Goal: Information Seeking & Learning: Learn about a topic

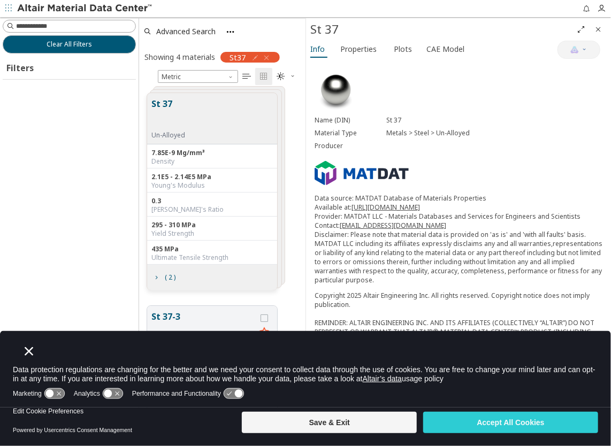
scroll to position [322, 158]
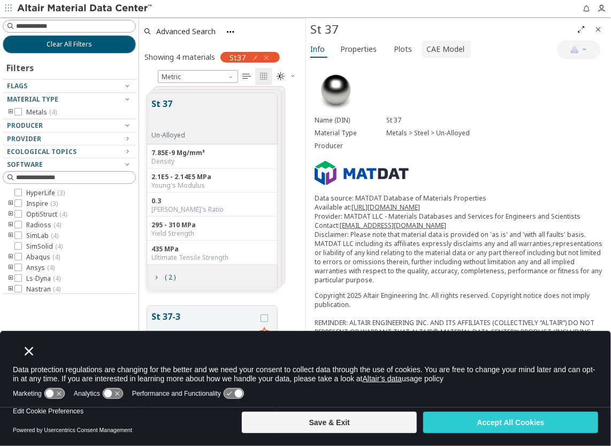
click at [446, 45] on span "CAE Model" at bounding box center [445, 49] width 38 height 17
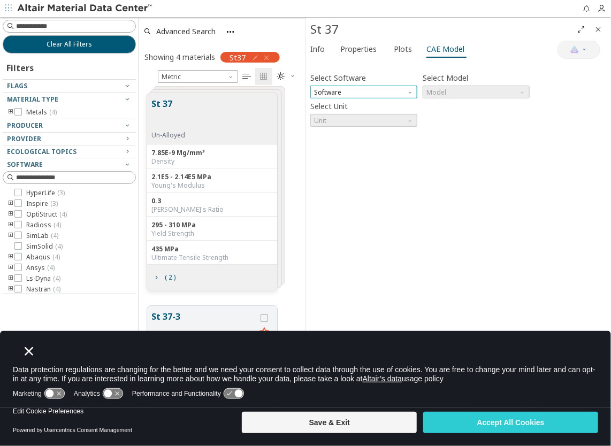
click at [357, 93] on span "Software" at bounding box center [363, 92] width 107 height 13
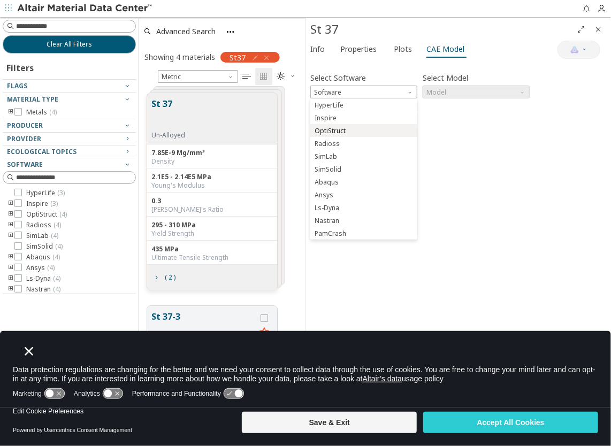
click at [365, 132] on span "OptiStruct" at bounding box center [364, 130] width 98 height 7
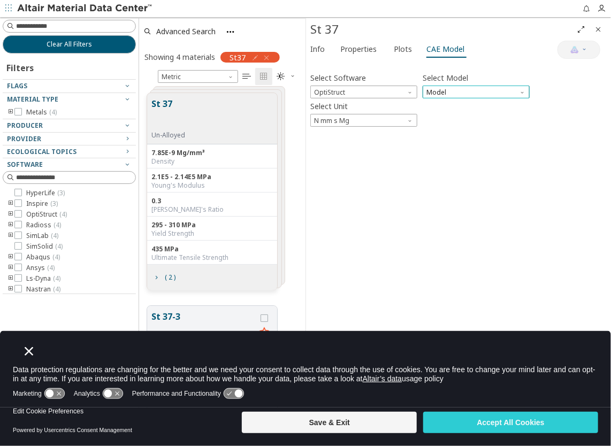
click at [455, 88] on span "Model" at bounding box center [476, 92] width 107 height 13
click at [450, 103] on span "Mat1" at bounding box center [476, 105] width 98 height 7
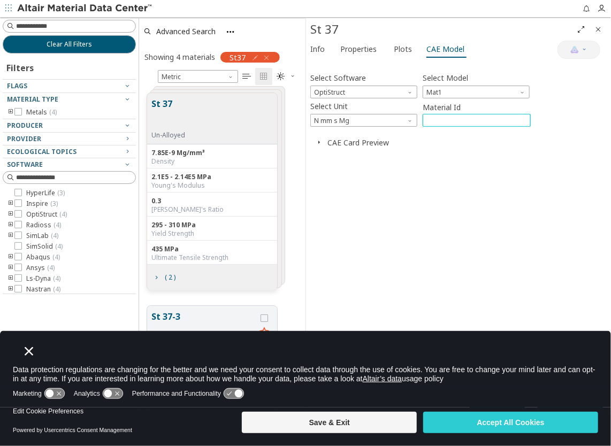
click at [439, 114] on input "****" at bounding box center [476, 120] width 107 height 12
drag, startPoint x: 453, startPoint y: 178, endPoint x: 382, endPoint y: 139, distance: 80.7
click at [452, 178] on div "Select Software OptiStruct Select Model Mat1 Select Unit N mm s Mg Material Id …" at bounding box center [458, 225] width 296 height 321
click at [343, 114] on span "N mm s Mg" at bounding box center [363, 120] width 107 height 13
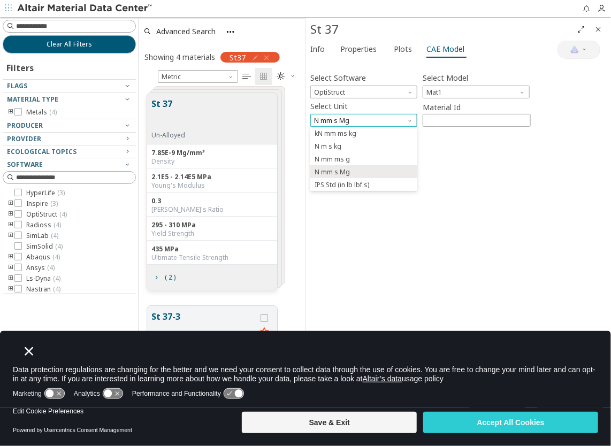
click at [343, 114] on span "N mm s Mg" at bounding box center [363, 120] width 107 height 13
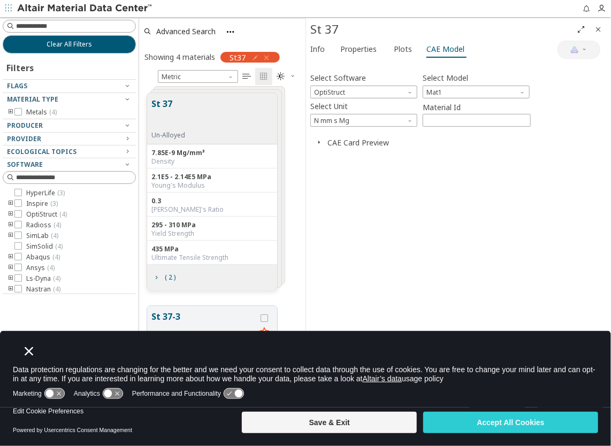
click at [493, 215] on div "Select Software OptiStruct Select Model Mat1 Select Unit N mm s Mg Material Id …" at bounding box center [458, 225] width 296 height 321
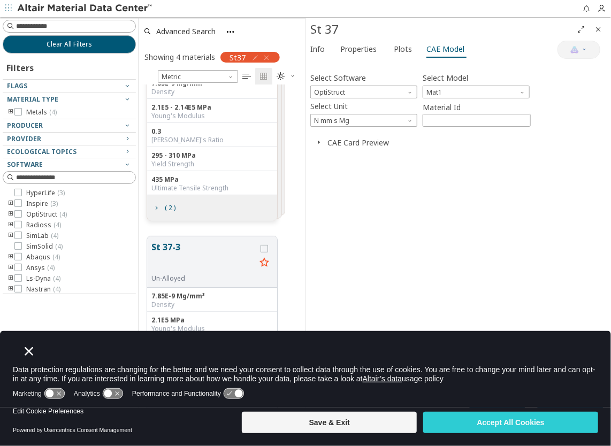
scroll to position [0, 0]
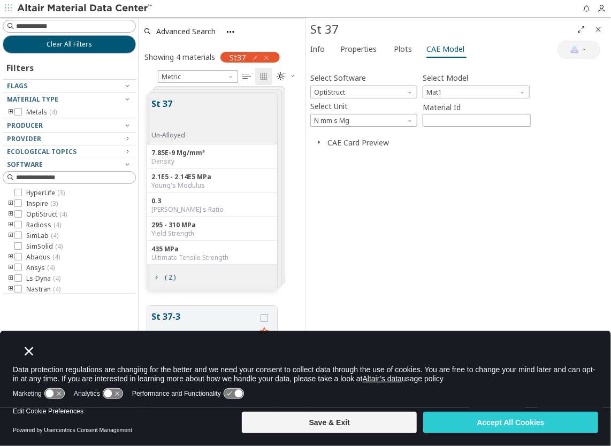
click at [437, 202] on div "Select Software OptiStruct Select Model Mat1 Select Unit N mm s Mg Material Id …" at bounding box center [458, 225] width 296 height 321
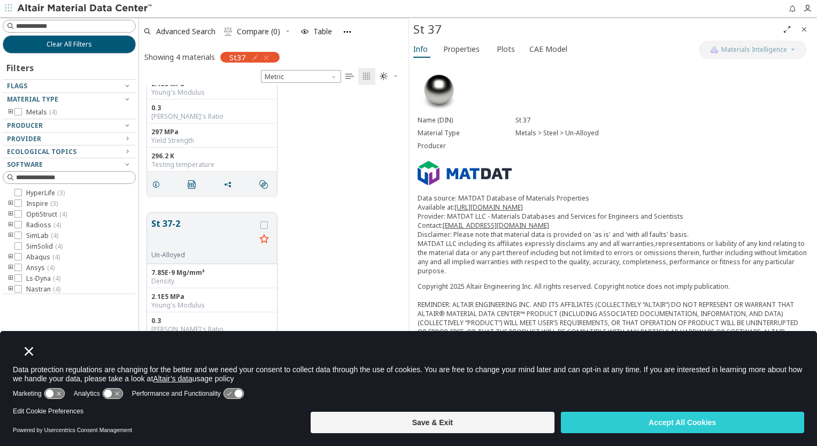
scroll to position [309, 0]
click at [30, 352] on icon "Close" at bounding box center [29, 351] width 9 height 9
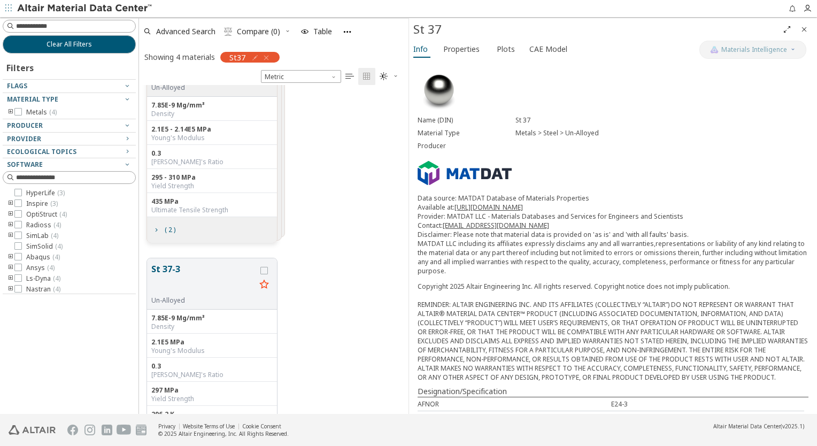
scroll to position [0, 0]
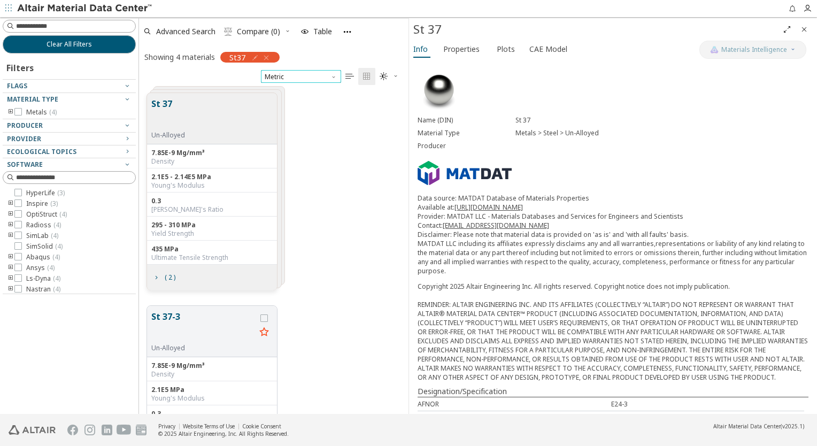
click at [300, 74] on span "Metric" at bounding box center [301, 76] width 80 height 13
click at [341, 203] on div "St 37 Un-Alloyed 7.85E-9 Mg/mm³ Density 2.1E5 - 2.14E5 MPa Young's Modulus 0.3 …" at bounding box center [274, 191] width 270 height 213
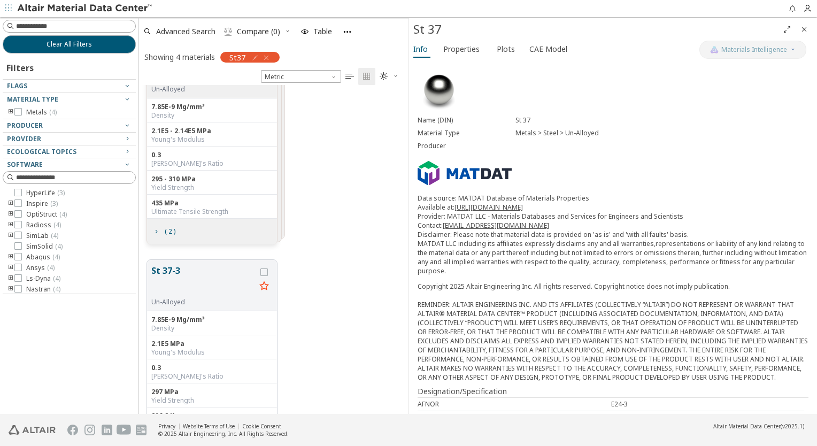
scroll to position [107, 0]
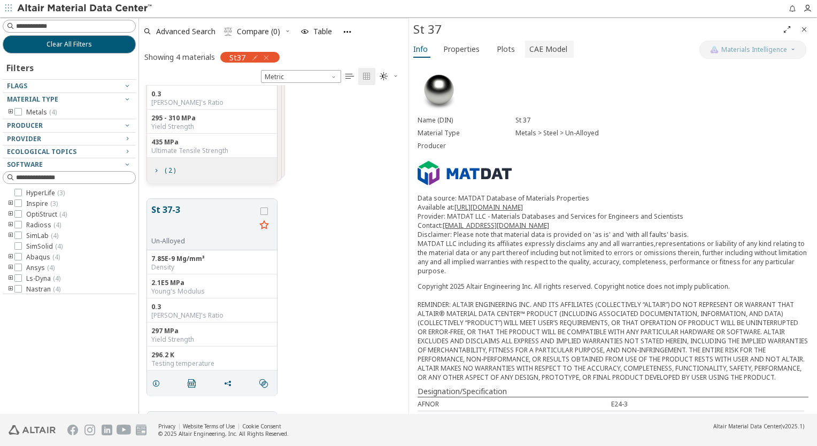
click at [550, 48] on span "CAE Model" at bounding box center [549, 49] width 38 height 17
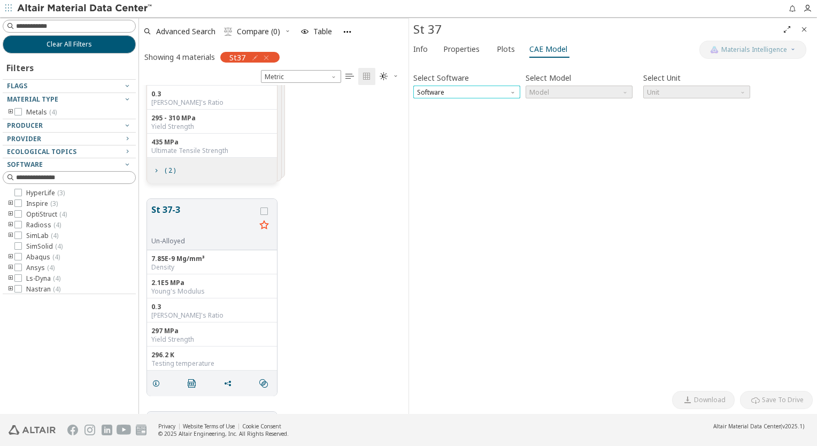
click at [470, 90] on span "Software" at bounding box center [467, 92] width 107 height 13
click at [278, 225] on div "St 37-3 Un-Alloyed 7.85E-9 Mg/mm³ Density 2.1E5 MPa Young's Modulus 0.3 Poisson…" at bounding box center [274, 297] width 270 height 213
click at [500, 53] on span "Plots" at bounding box center [506, 49] width 18 height 17
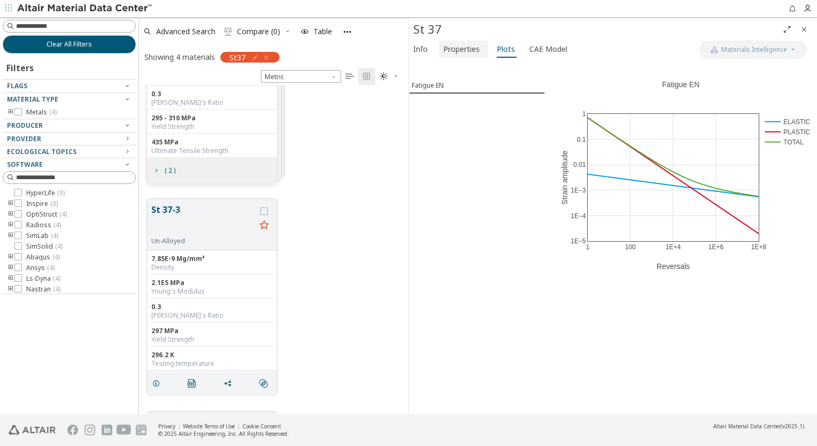
click at [444, 52] on span "Properties" at bounding box center [462, 49] width 36 height 17
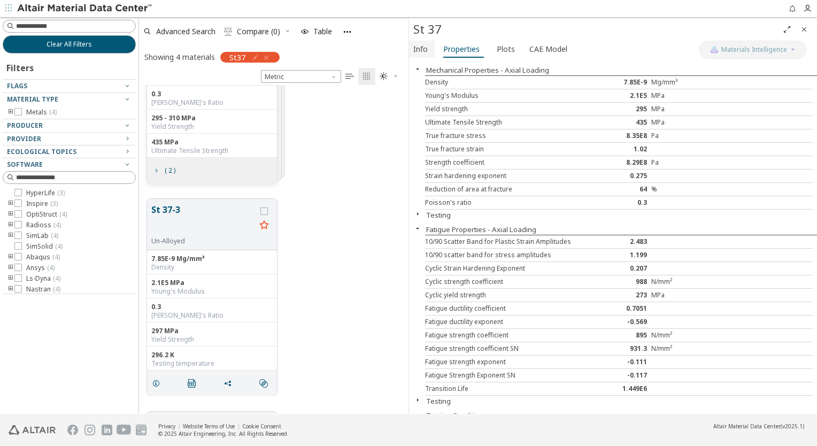
click at [421, 52] on span "Info" at bounding box center [421, 49] width 14 height 17
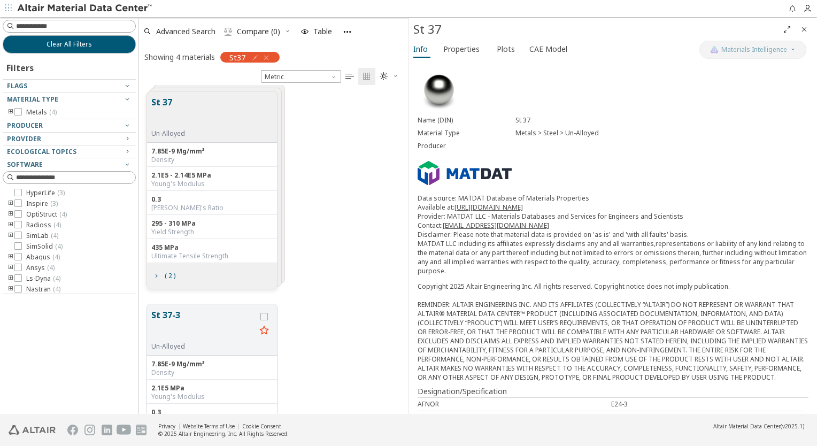
scroll to position [0, 0]
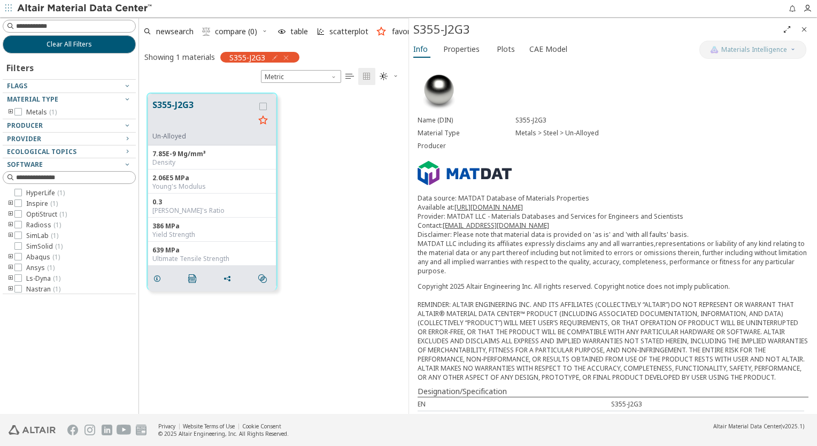
scroll to position [9, 9]
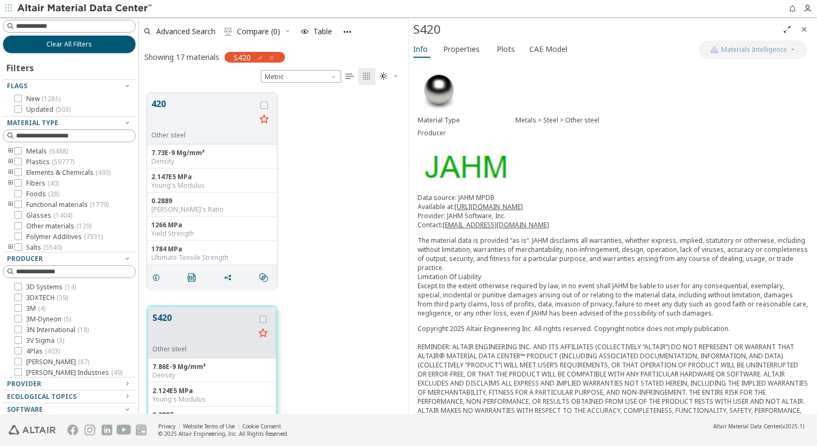
scroll to position [322, 261]
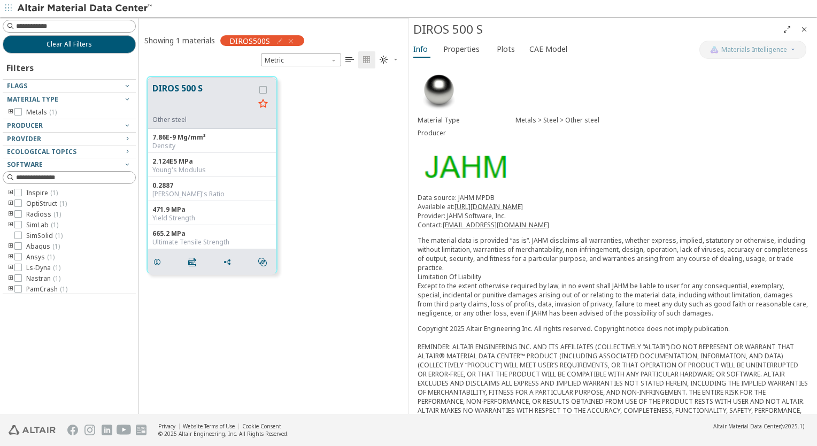
scroll to position [9, 9]
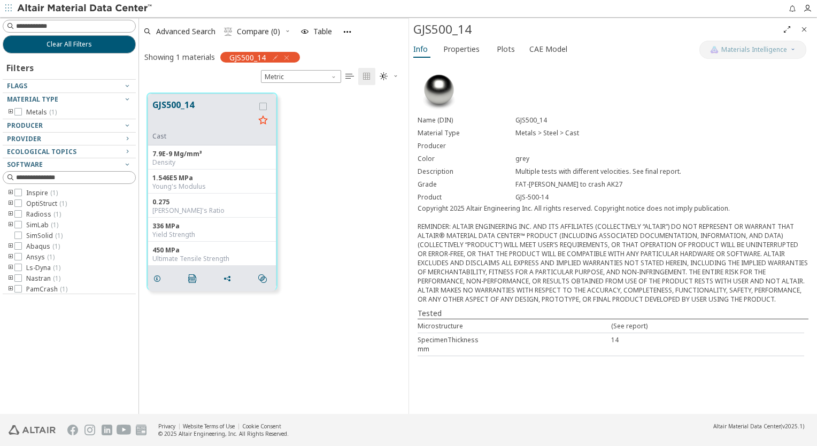
scroll to position [9, 9]
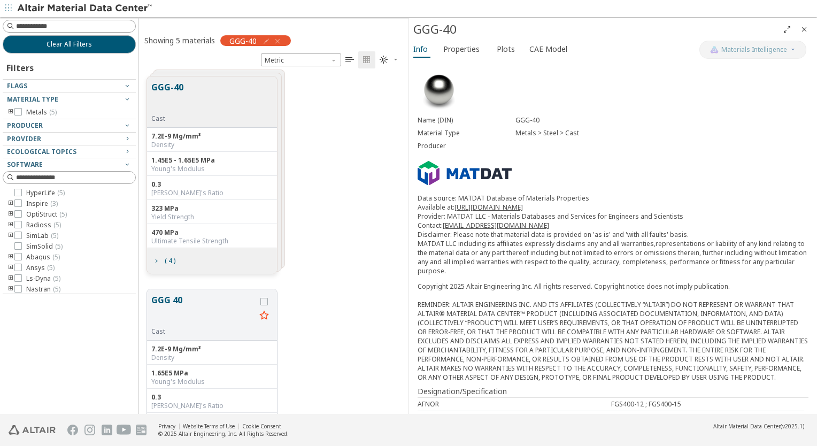
scroll to position [9, 9]
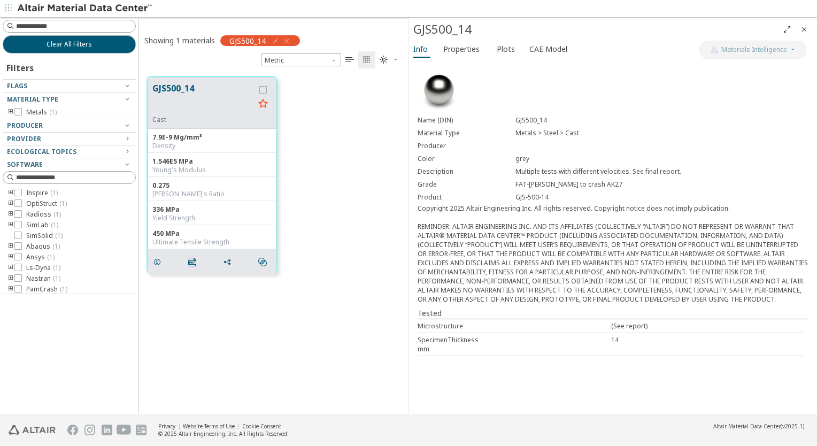
scroll to position [9, 9]
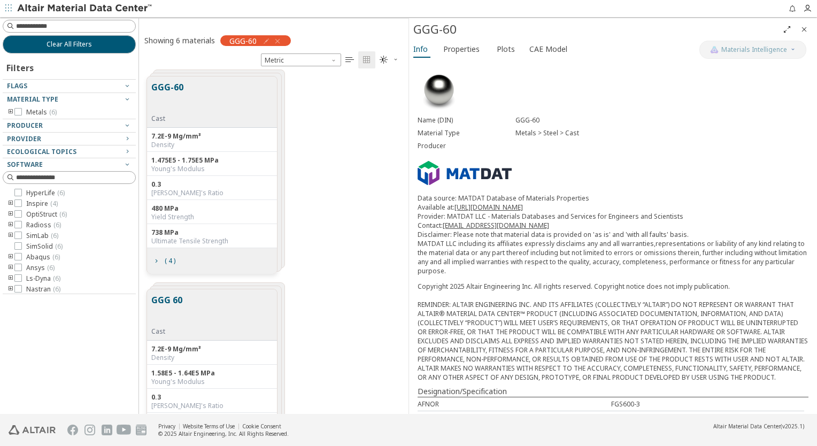
scroll to position [9, 9]
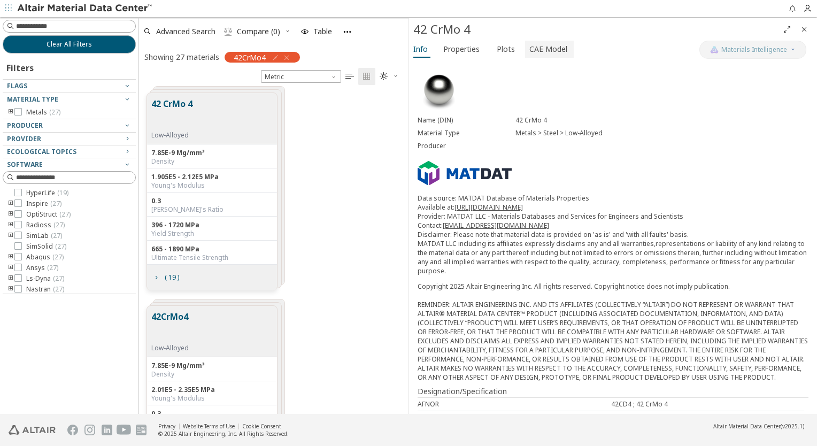
click at [553, 49] on span "CAE Model" at bounding box center [549, 49] width 38 height 17
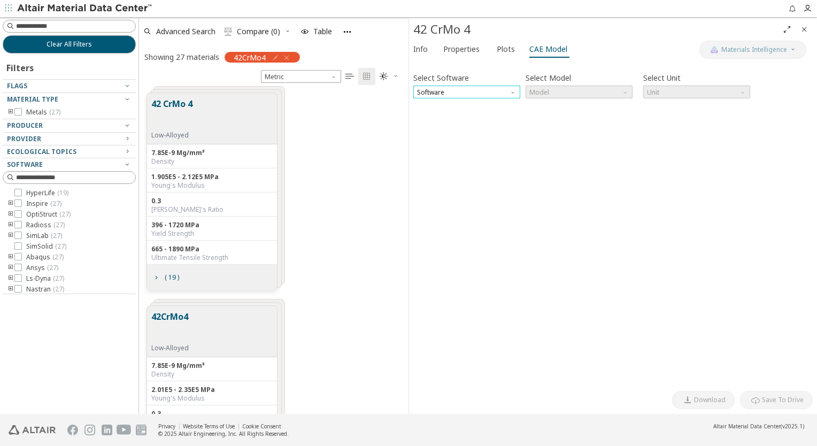
click at [452, 96] on span "Software" at bounding box center [467, 92] width 107 height 13
click at [449, 335] on div "Select Software Software Select Model Model Select Unit Unit Invalid data. Plea…" at bounding box center [614, 225] width 400 height 321
click at [479, 94] on span "Software" at bounding box center [467, 92] width 107 height 13
click at [462, 133] on span "OptiStruct" at bounding box center [467, 130] width 98 height 7
click at [577, 93] on span "Model" at bounding box center [579, 92] width 107 height 13
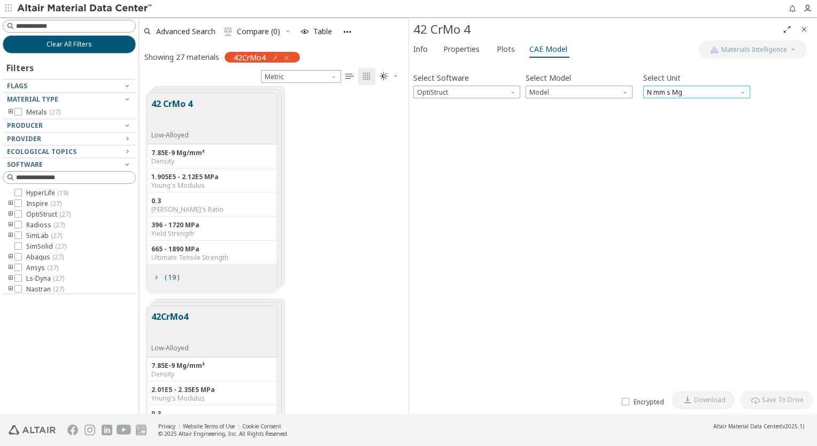
click at [682, 95] on span "N mm s Mg" at bounding box center [697, 92] width 107 height 13
click at [552, 95] on span "Model" at bounding box center [579, 92] width 107 height 13
drag, startPoint x: 722, startPoint y: 198, endPoint x: 713, endPoint y: 31, distance: 167.7
click at [723, 198] on div "Select Software OptiStruct Select Model Model Select Unit N mm s Mg Invalid dat…" at bounding box center [614, 225] width 400 height 321
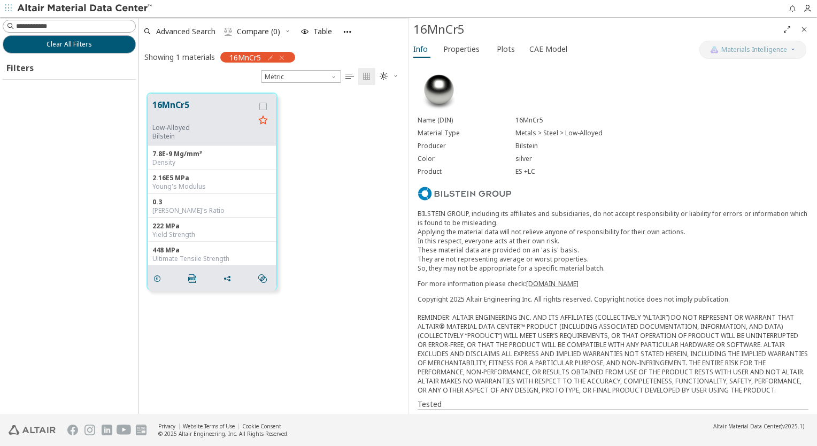
scroll to position [322, 261]
